Goal: Information Seeking & Learning: Learn about a topic

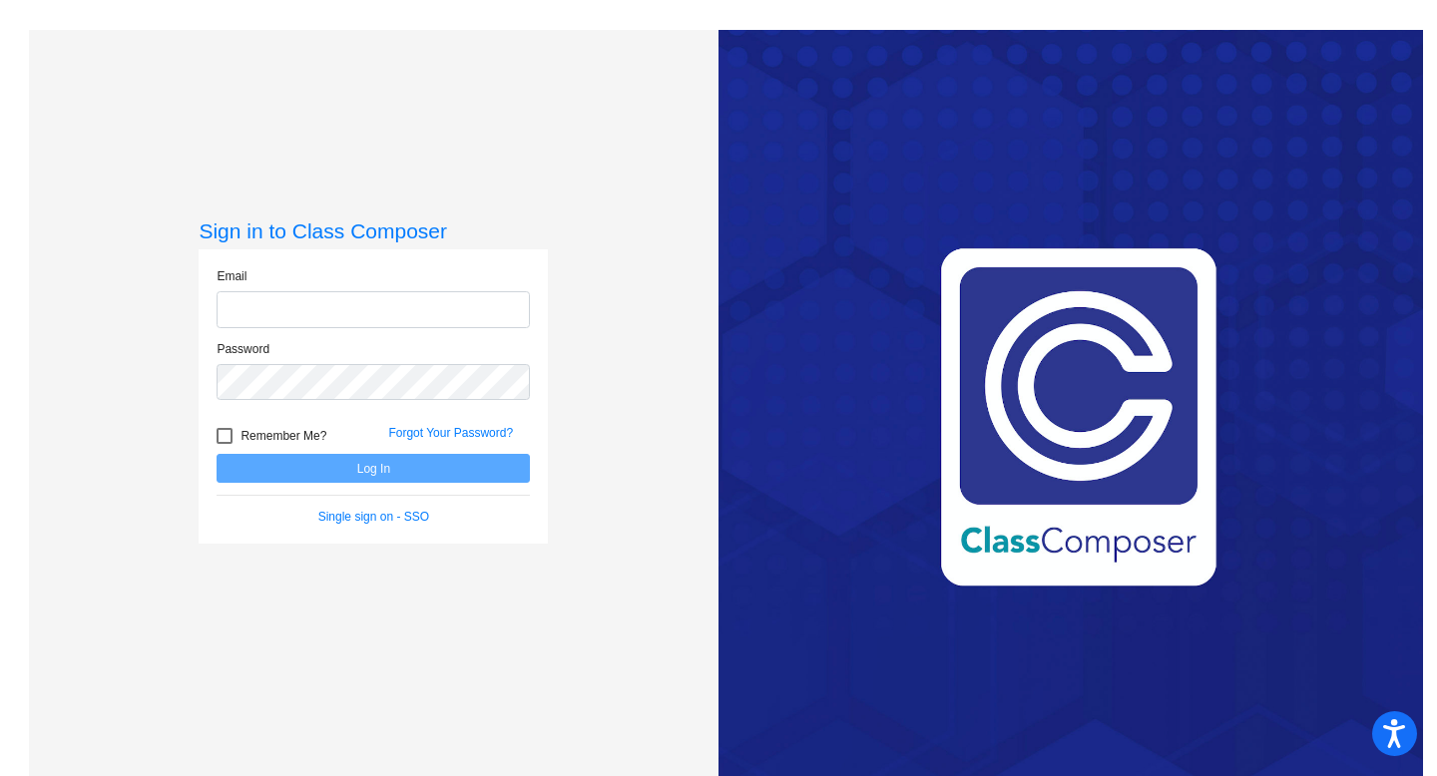
type input "[EMAIL_ADDRESS][DOMAIN_NAME]"
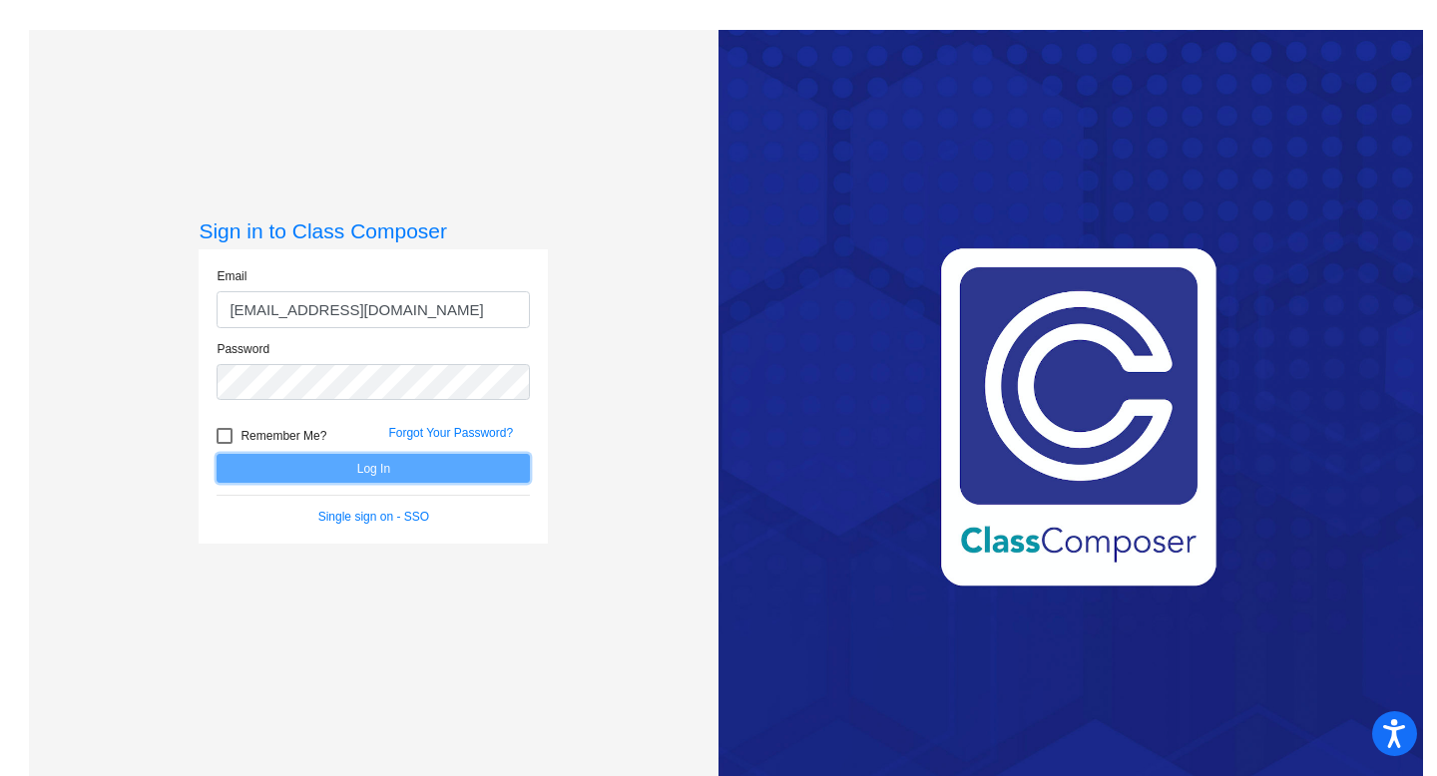
click at [442, 465] on button "Log In" at bounding box center [373, 468] width 313 height 29
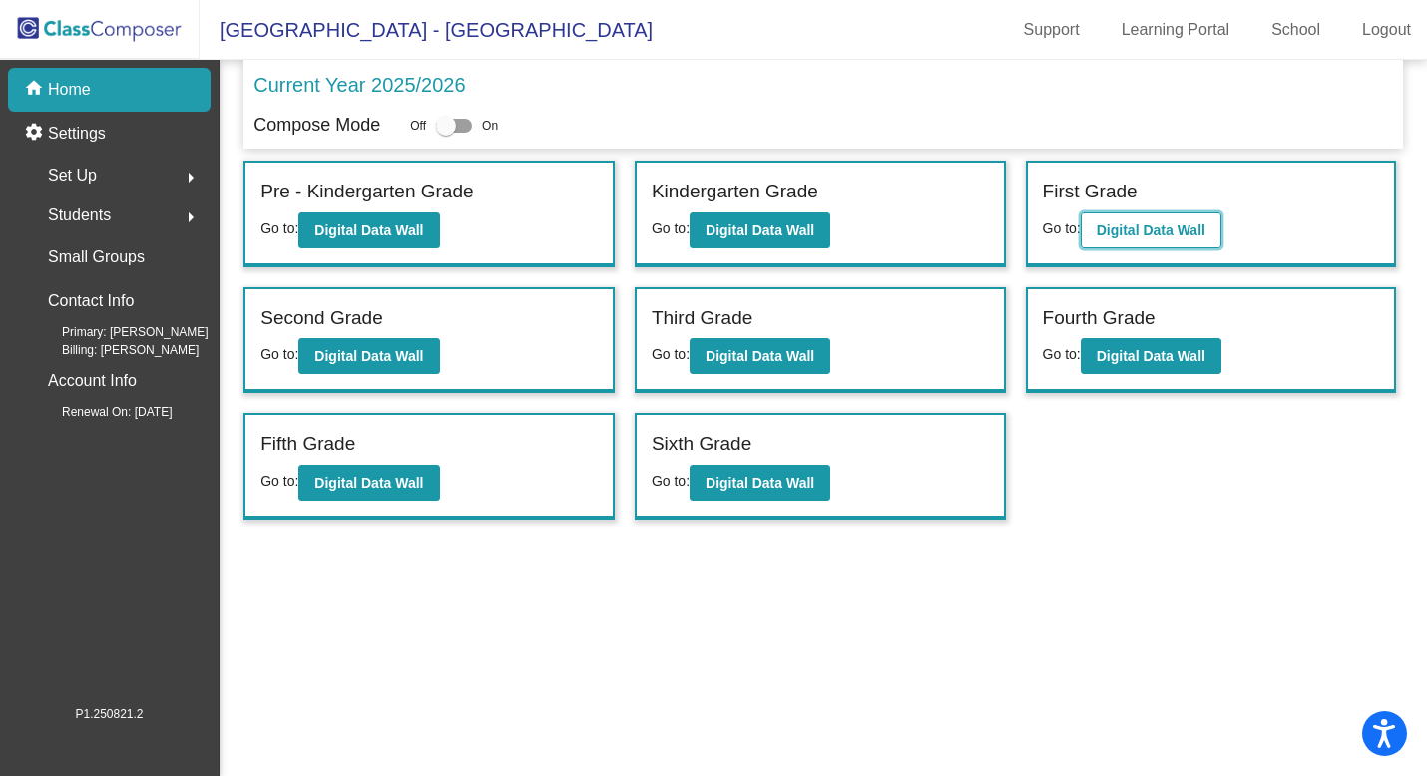
click at [1139, 226] on b "Digital Data Wall" at bounding box center [1150, 230] width 109 height 16
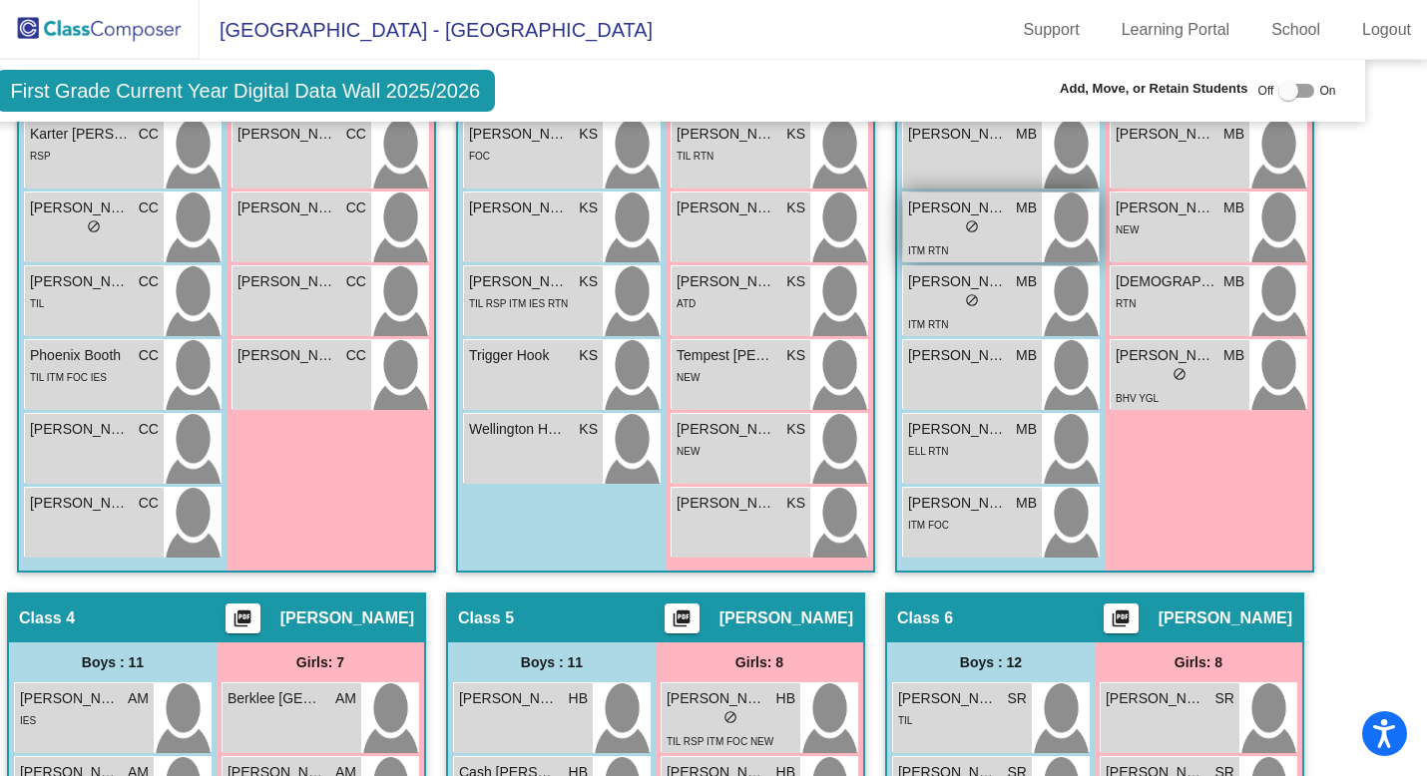
scroll to position [947, 0]
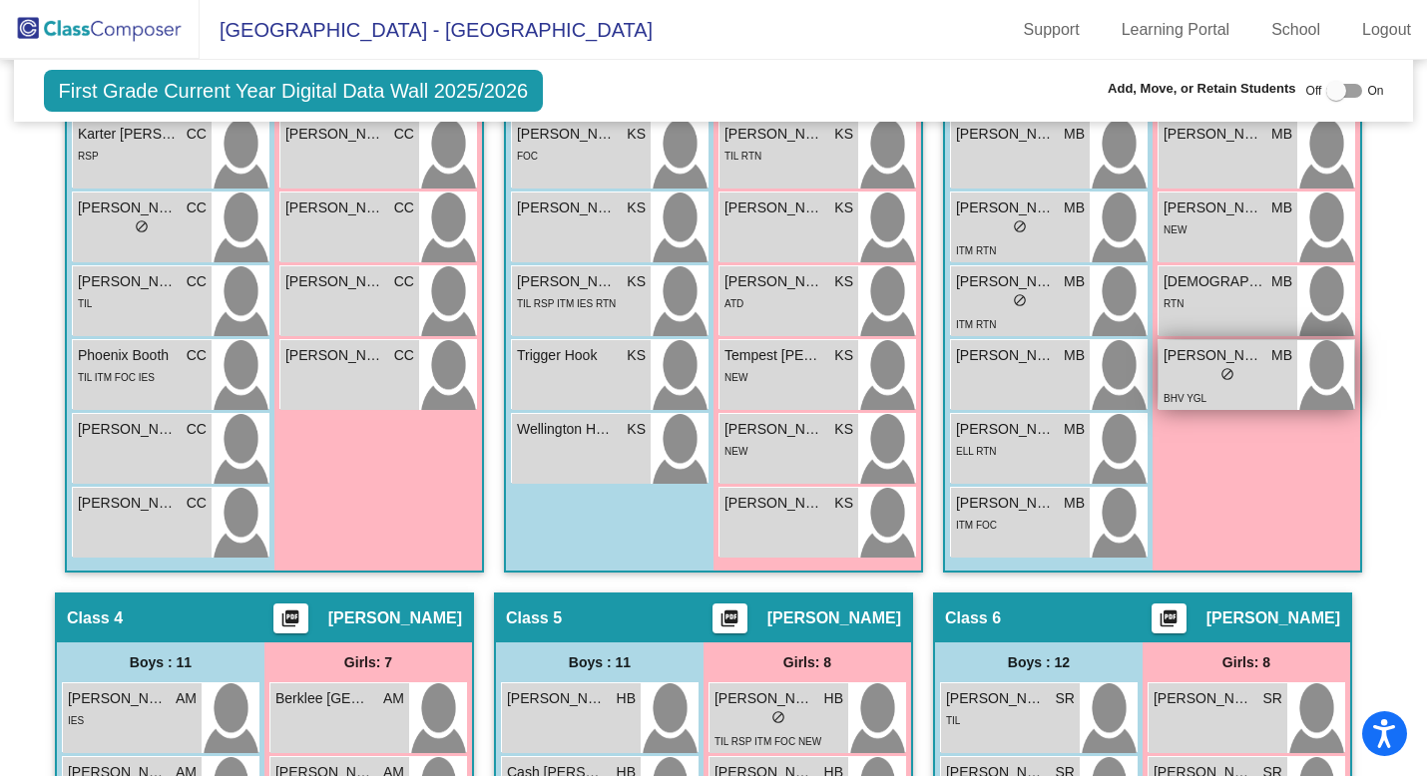
click at [1188, 380] on div "lock do_not_disturb_alt" at bounding box center [1227, 376] width 129 height 21
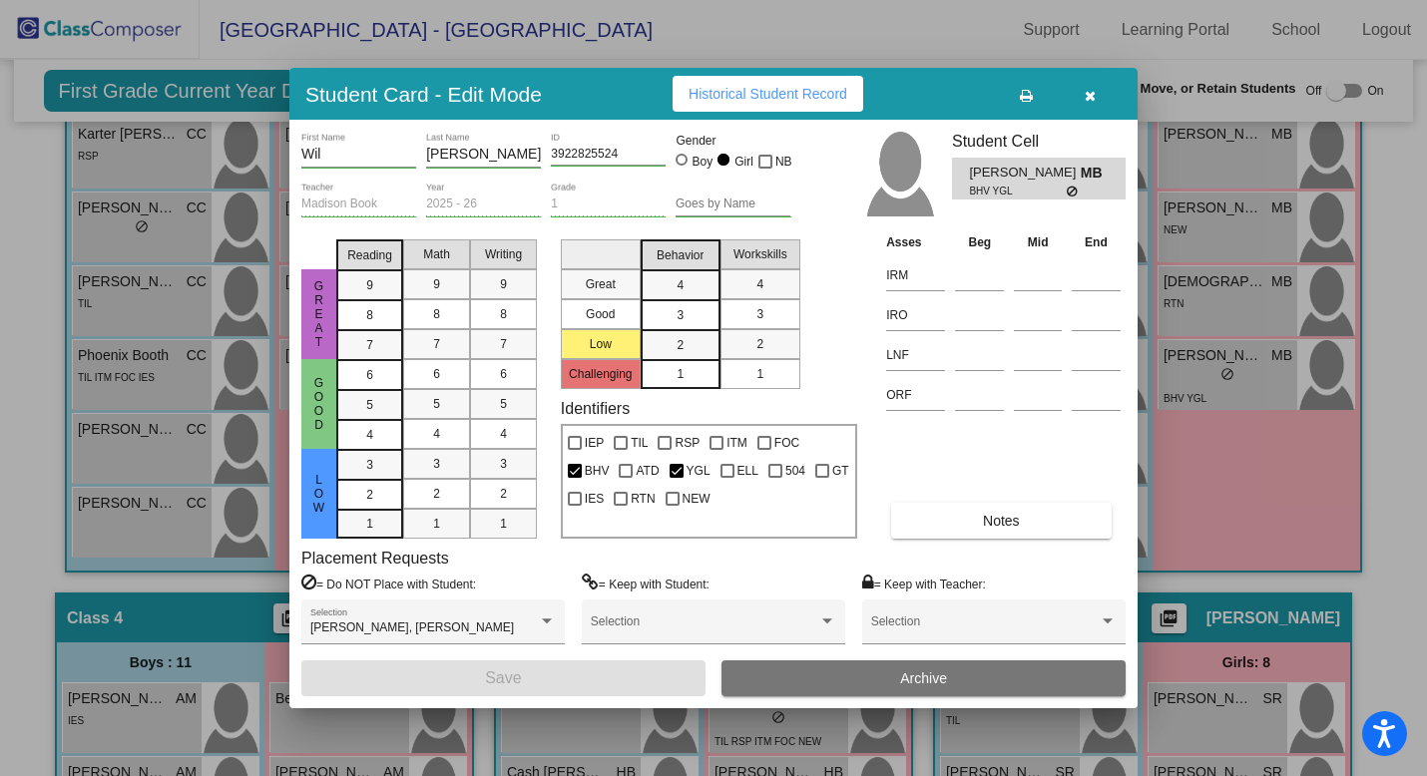
click at [724, 94] on span "Historical Student Record" at bounding box center [767, 94] width 159 height 16
click at [1085, 86] on span "button" at bounding box center [1090, 94] width 11 height 16
